Goal: Information Seeking & Learning: Learn about a topic

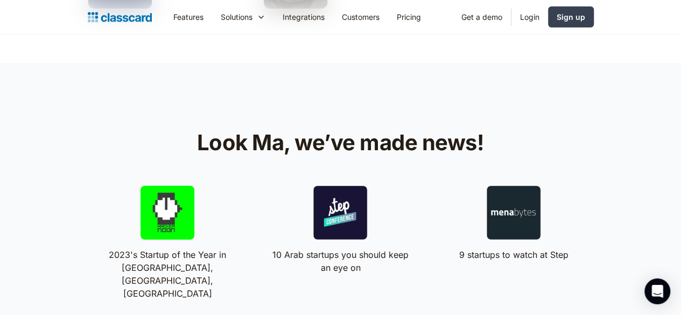
scroll to position [1881, 0]
click at [355, 185] on div at bounding box center [340, 212] width 54 height 54
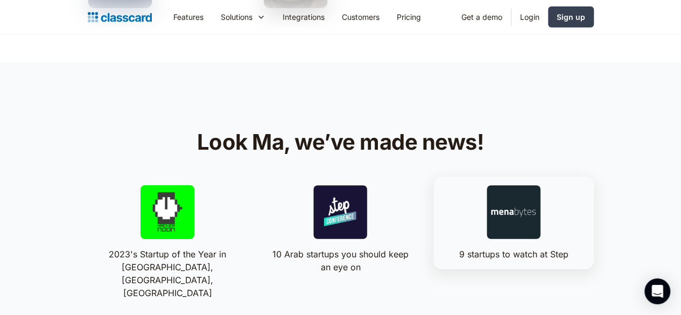
click at [540, 185] on div at bounding box center [513, 212] width 54 height 54
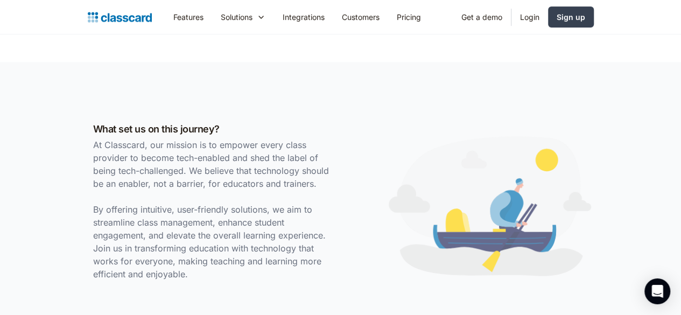
scroll to position [0, 0]
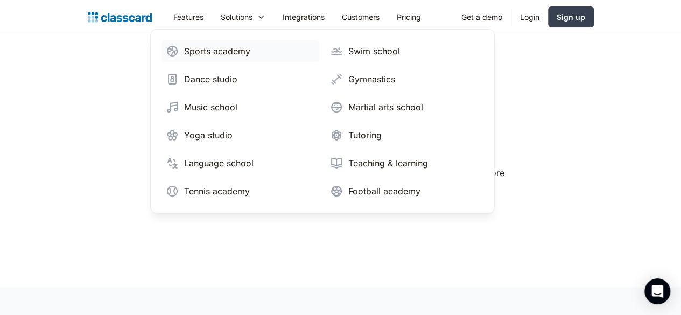
click at [184, 52] on div "Sports academy" at bounding box center [217, 51] width 66 height 13
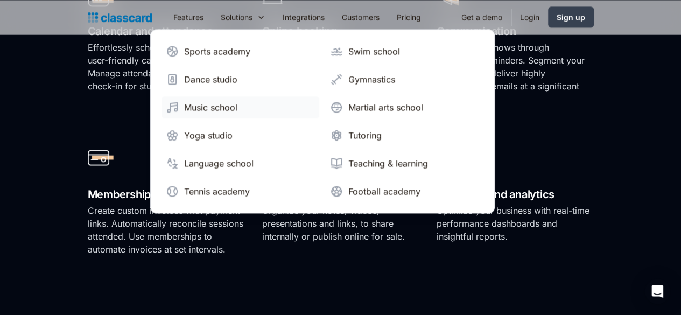
scroll to position [882, 0]
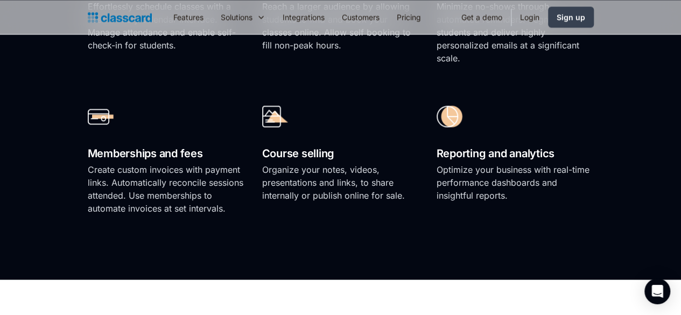
click at [142, 274] on section "All the tools you need to start, run, and grow your classes. Explore all featur…" at bounding box center [340, 20] width 681 height 519
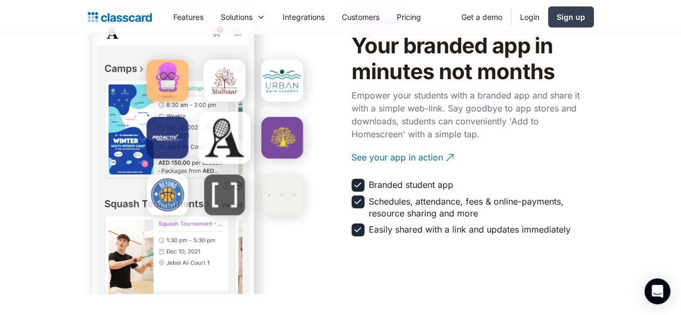
scroll to position [2021, 0]
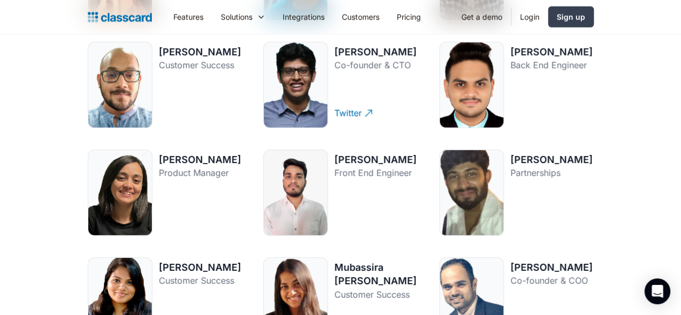
scroll to position [1440, 0]
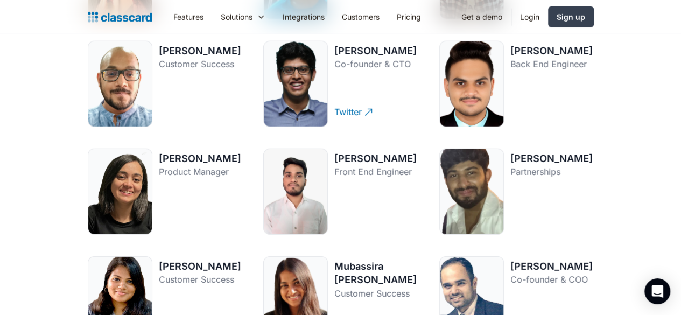
click at [439, 221] on div at bounding box center [471, 191] width 65 height 86
drag, startPoint x: 153, startPoint y: 193, endPoint x: 88, endPoint y: 192, distance: 65.1
click at [439, 192] on div "Krishna Nair Partnerships Twitter" at bounding box center [516, 191] width 154 height 86
copy div "Krishna Nair"
drag, startPoint x: 472, startPoint y: 207, endPoint x: 430, endPoint y: 199, distance: 42.8
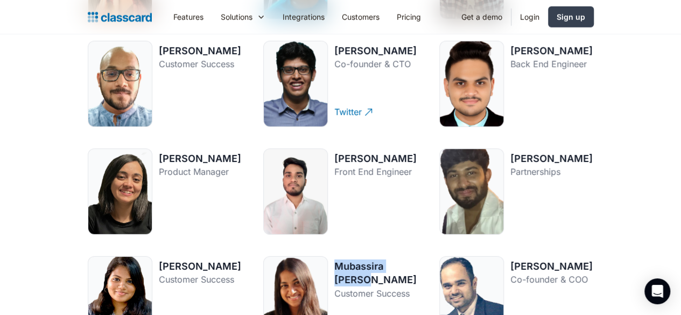
click at [417, 259] on div "Mubassira Majeed" at bounding box center [375, 272] width 83 height 27
copy div "Mubassira Majeed"
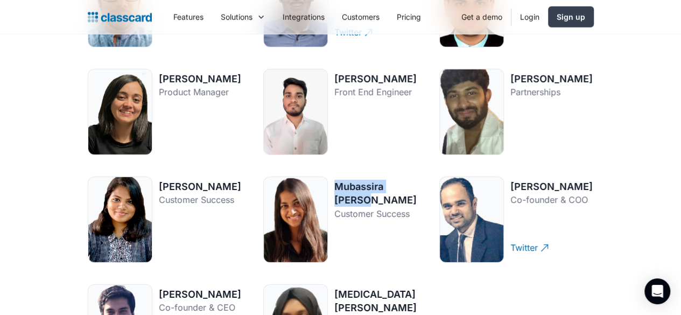
scroll to position [1519, 0]
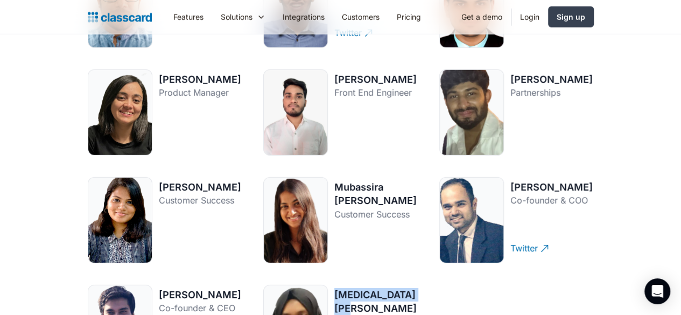
drag, startPoint x: 349, startPoint y: 221, endPoint x: 249, endPoint y: 223, distance: 100.1
click at [249, 223] on div "Dhwani Shah Content Twitter Riyan Dharne Back End Engineer Twitter Abhishek Kap…" at bounding box center [341, 112] width 506 height 516
copy div "Syeda Zahirunisa"
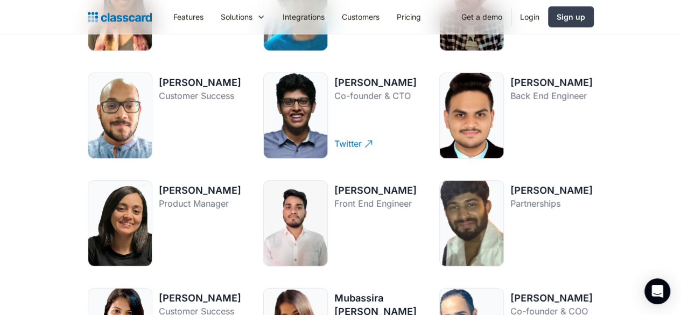
scroll to position [1407, 0]
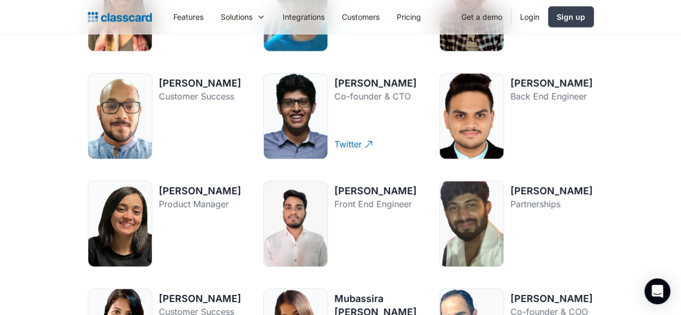
drag, startPoint x: 342, startPoint y: 240, endPoint x: 242, endPoint y: 232, distance: 99.9
click at [242, 232] on div "Dhwani Shah Content Twitter Riyan Dharne Back End Engineer Twitter Abhishek Kap…" at bounding box center [341, 224] width 506 height 516
copy div "Mahima Balasubramanyam"
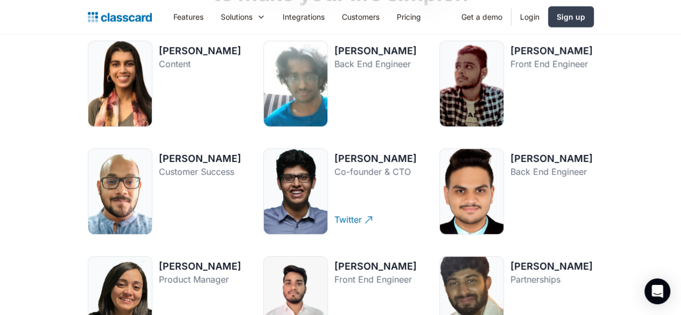
scroll to position [1325, 0]
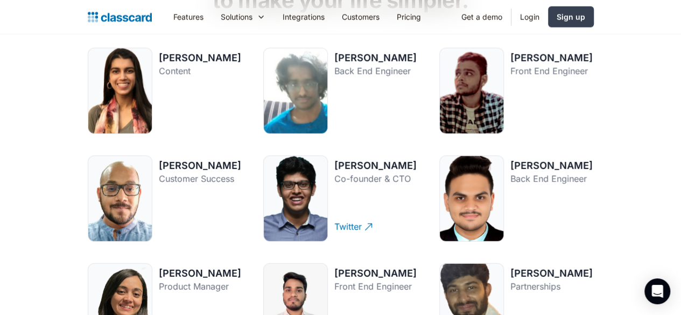
drag, startPoint x: 629, startPoint y: 107, endPoint x: 584, endPoint y: 97, distance: 45.7
click at [242, 155] on div "Abhishek Poddar Customer Success Twitter" at bounding box center [165, 198] width 154 height 86
copy div "Abhishek Poddar"
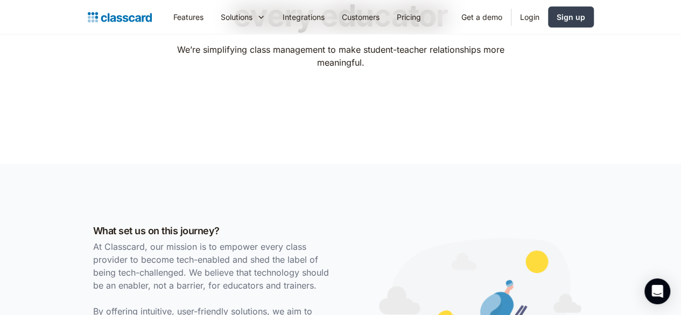
scroll to position [0, 0]
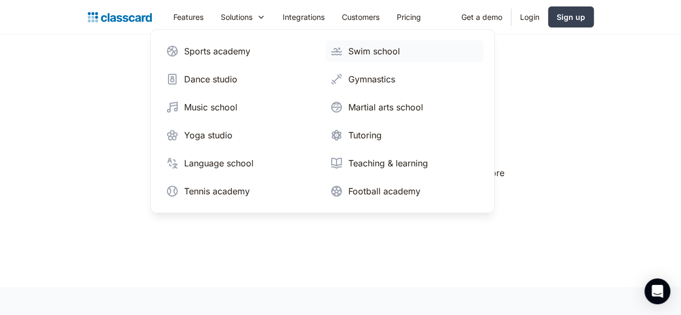
click at [348, 54] on div "Swim school" at bounding box center [374, 51] width 52 height 13
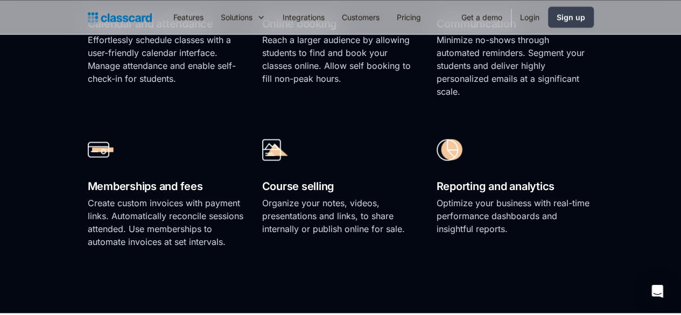
scroll to position [817, 0]
